Goal: Check status: Check status

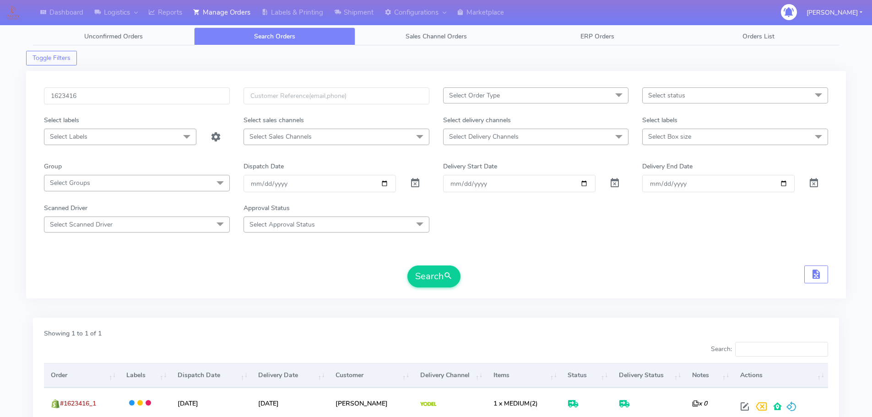
click at [157, 97] on input "1623416" at bounding box center [137, 95] width 186 height 17
click at [407, 265] on button "Search" at bounding box center [433, 276] width 53 height 22
click at [154, 104] on input "1619324" at bounding box center [137, 95] width 186 height 17
paste input "25509"
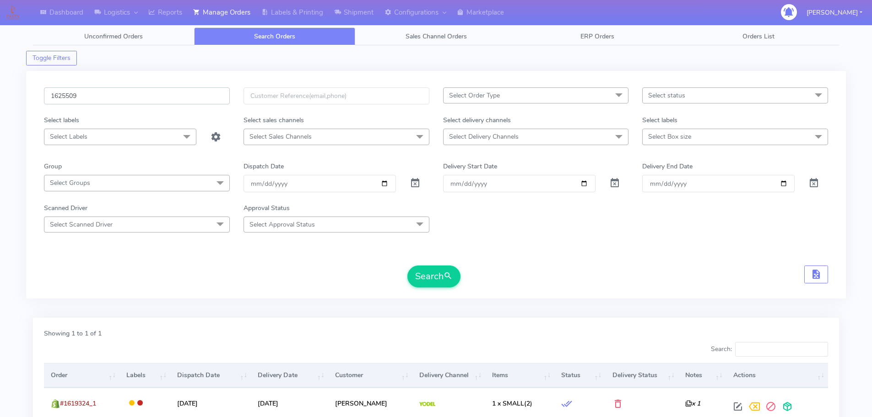
type input "1625509"
click at [407, 265] on button "Search" at bounding box center [433, 276] width 53 height 22
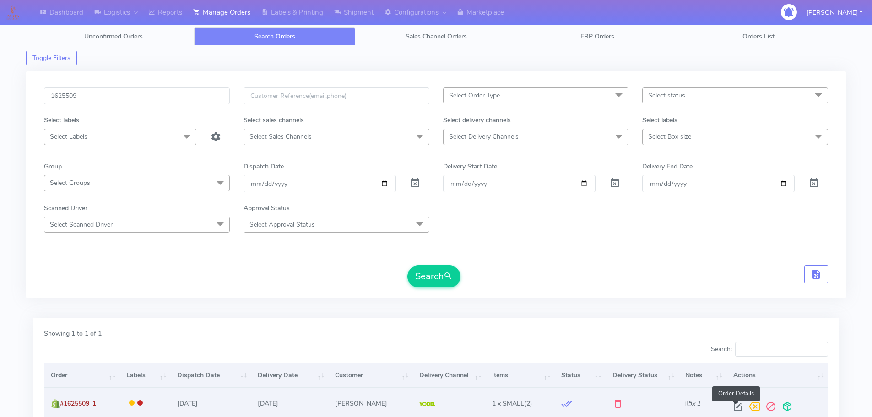
click at [732, 404] on span at bounding box center [738, 408] width 16 height 9
select select "5"
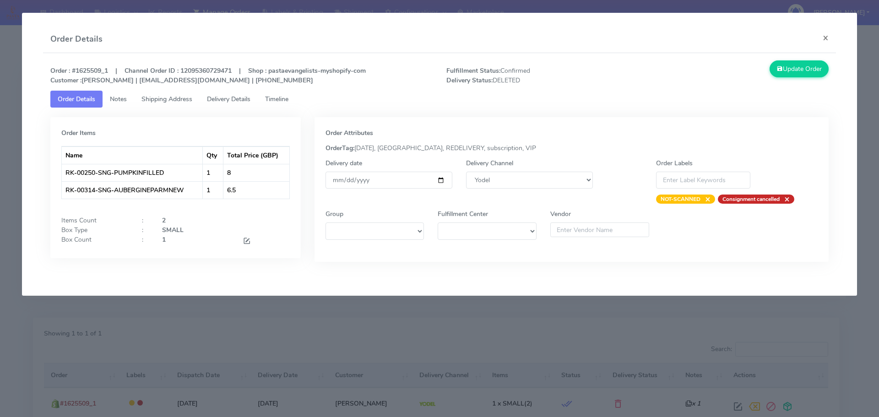
click at [272, 98] on span "Timeline" at bounding box center [276, 99] width 23 height 9
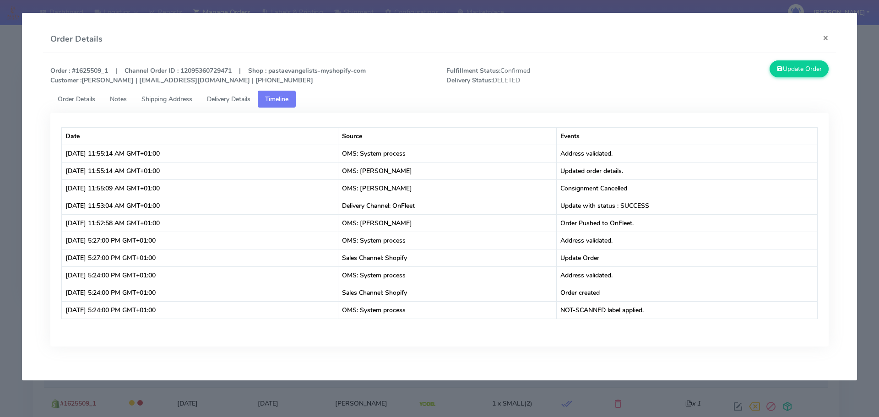
click at [86, 108] on div "Date Source Events [DATE] 11:55:14 AM GMT+01:00 OMS: System process Address val…" at bounding box center [439, 234] width 792 height 253
